Goal: Information Seeking & Learning: Learn about a topic

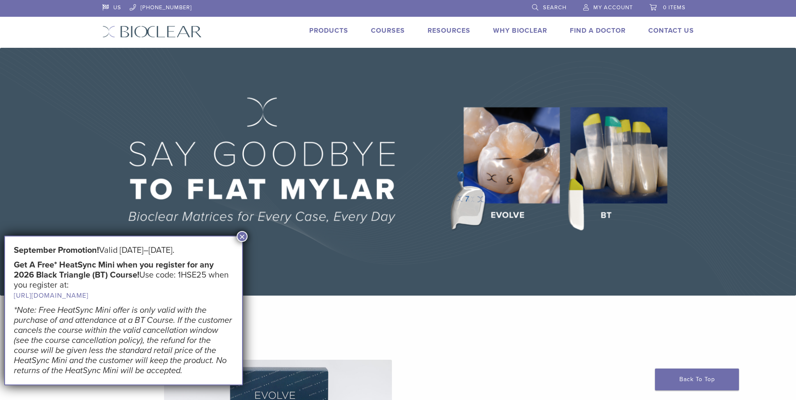
click at [242, 234] on button "×" at bounding box center [242, 236] width 11 height 11
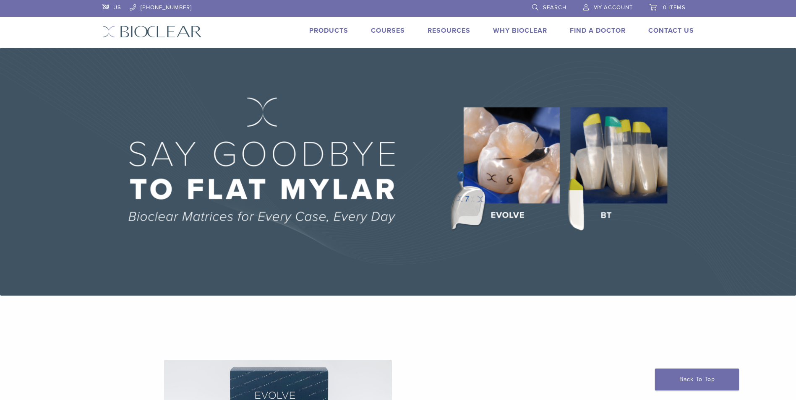
click at [322, 34] on link "Products" at bounding box center [328, 30] width 39 height 8
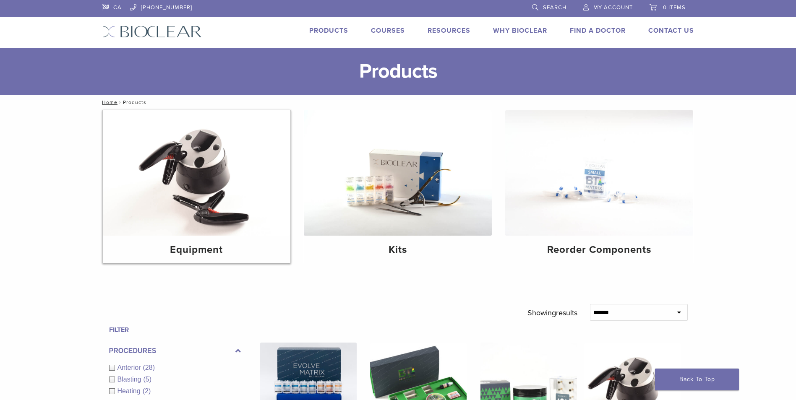
click at [213, 191] on img at bounding box center [197, 172] width 188 height 125
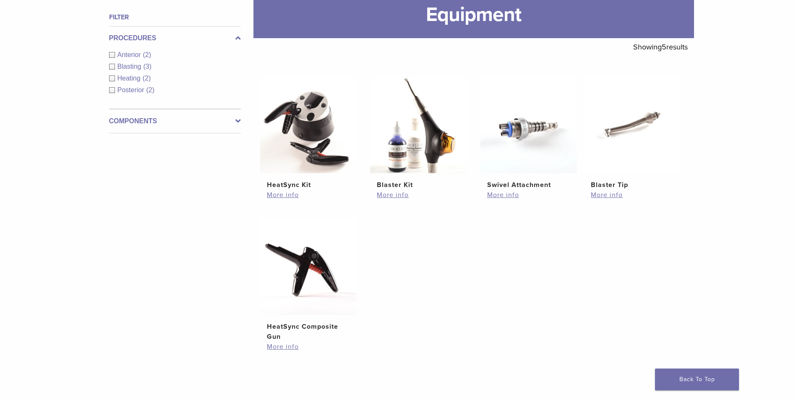
scroll to position [126, 0]
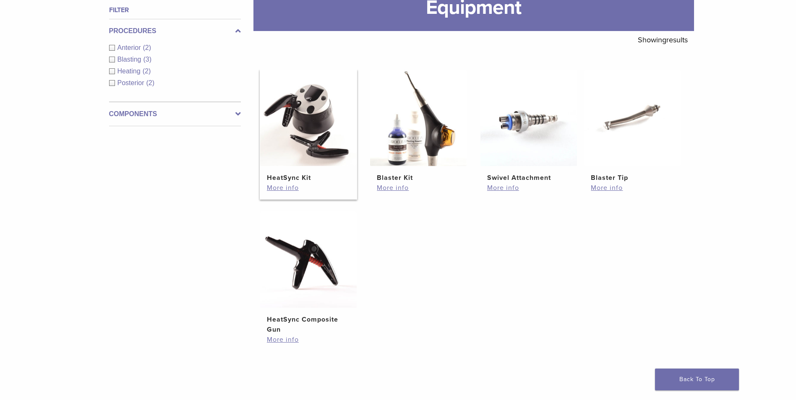
click at [333, 118] on img at bounding box center [308, 118] width 96 height 96
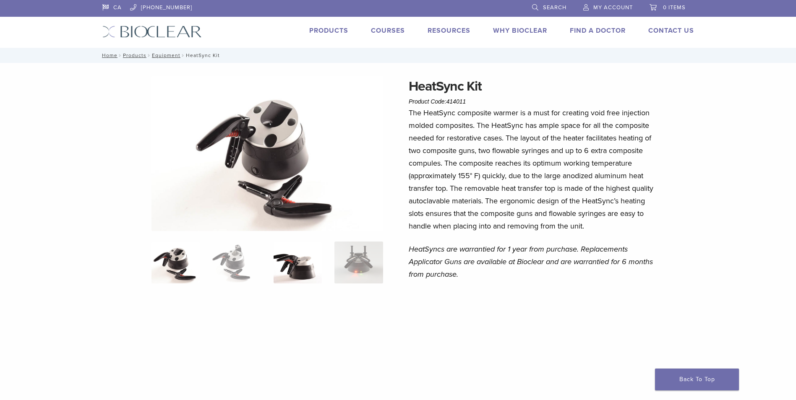
click at [292, 269] on img at bounding box center [297, 263] width 48 height 42
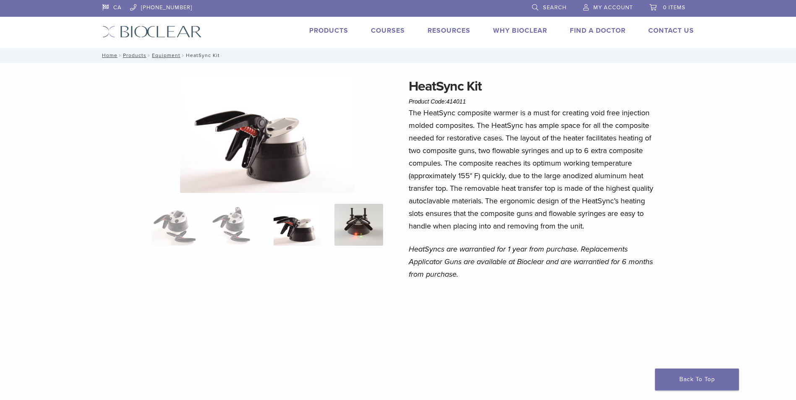
click at [362, 235] on img at bounding box center [358, 225] width 48 height 42
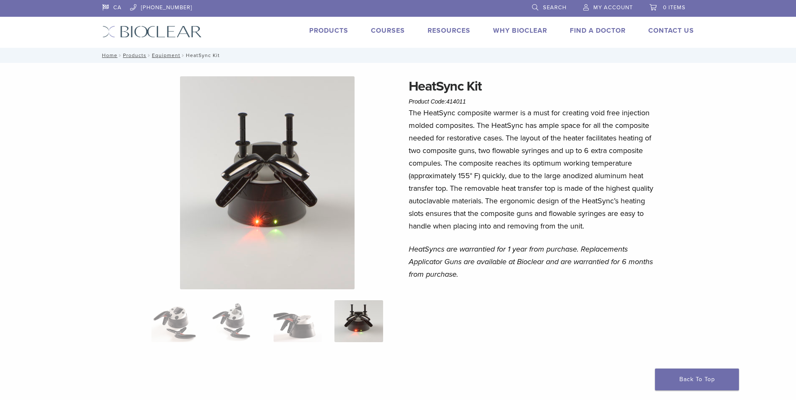
click at [323, 31] on link "Products" at bounding box center [328, 30] width 39 height 8
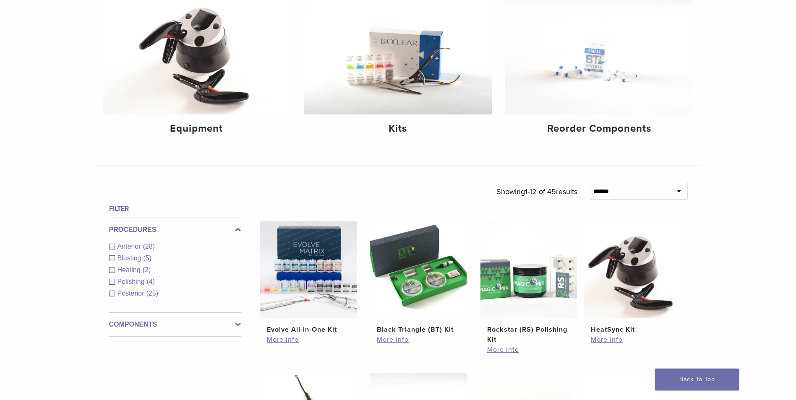
scroll to position [126, 0]
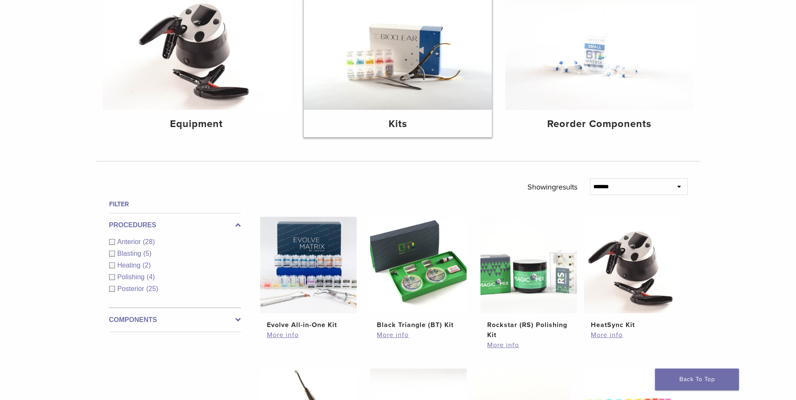
click at [392, 128] on h4 "Kits" at bounding box center [397, 124] width 174 height 15
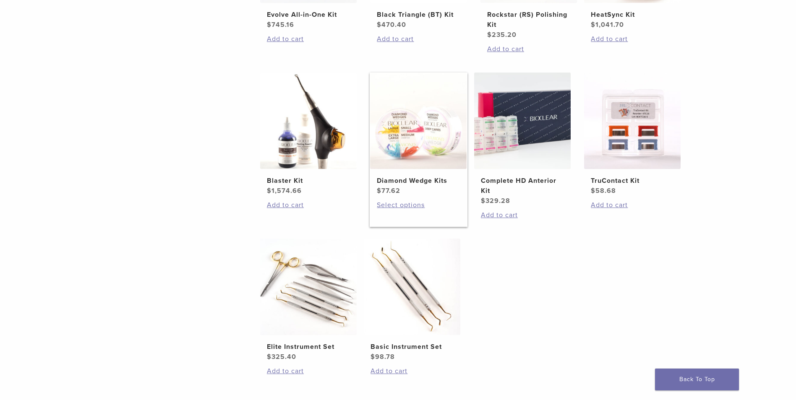
scroll to position [294, 0]
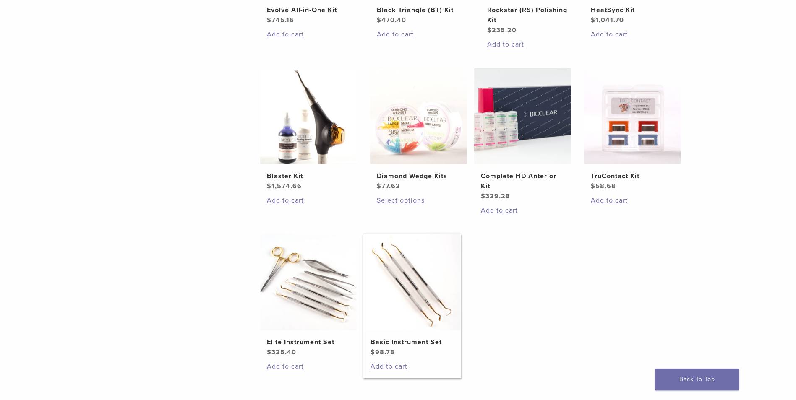
click at [401, 289] on img at bounding box center [412, 282] width 96 height 96
